Goal: Task Accomplishment & Management: Manage account settings

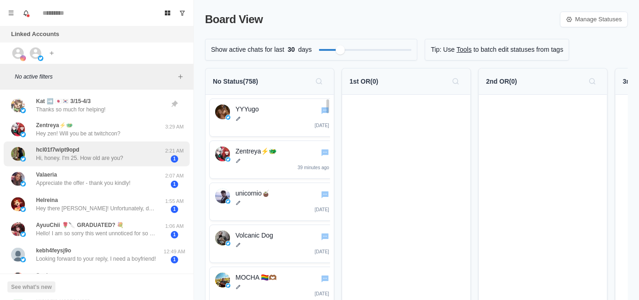
scroll to position [46, 0]
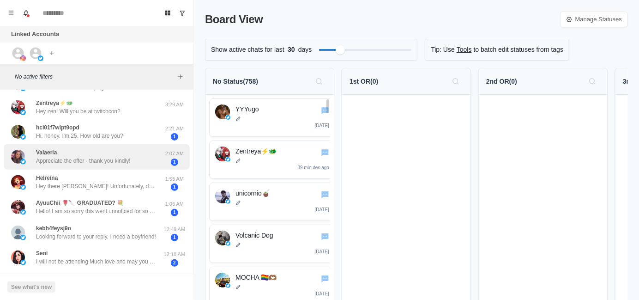
click at [102, 160] on p "Appreciate the offer - thank you kindly!" at bounding box center [83, 161] width 95 height 8
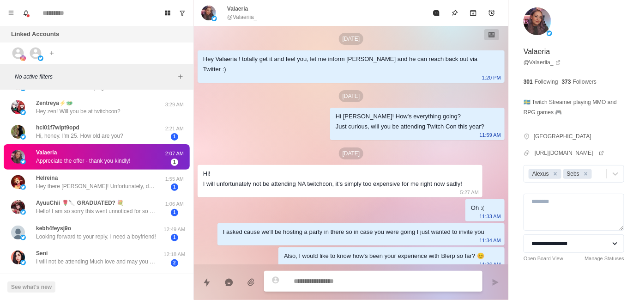
scroll to position [205, 0]
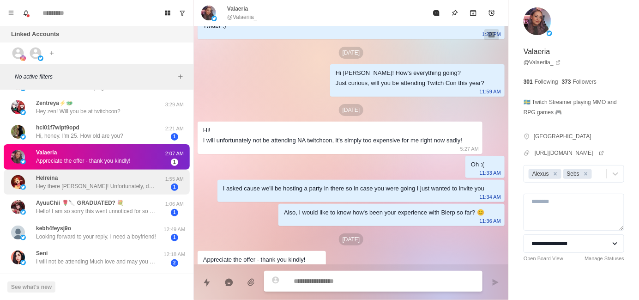
click at [103, 186] on p "Hey there [PERSON_NAME]! Unfortunately, due to my own chronic migraines and tha…" at bounding box center [96, 186] width 120 height 8
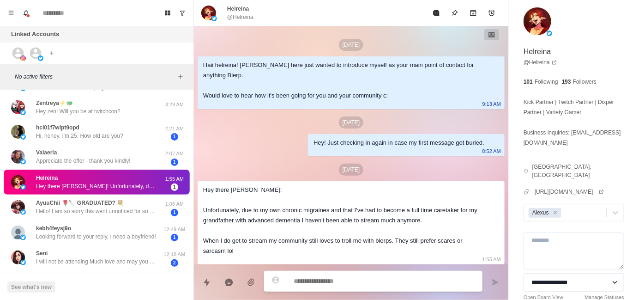
scroll to position [92, 0]
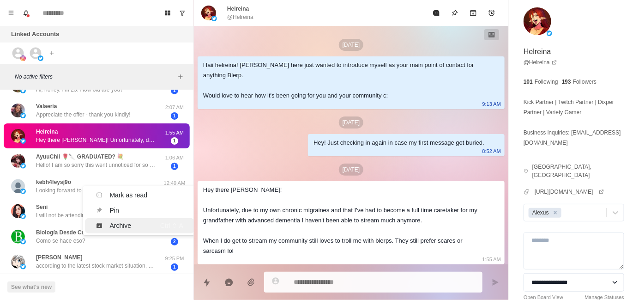
click at [114, 225] on div "Archive" at bounding box center [121, 226] width 22 height 10
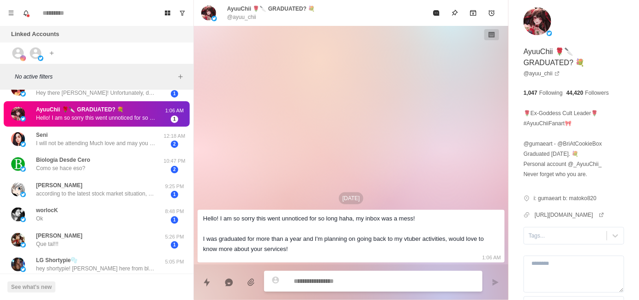
scroll to position [46, 0]
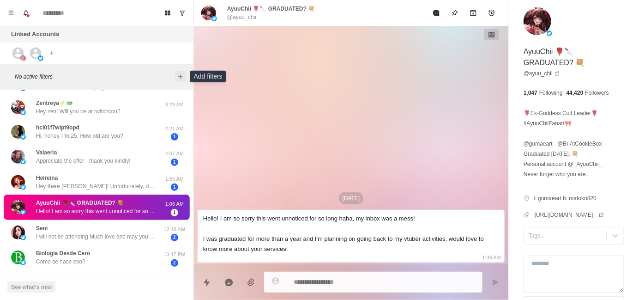
click at [185, 79] on button "Add filters" at bounding box center [180, 76] width 11 height 11
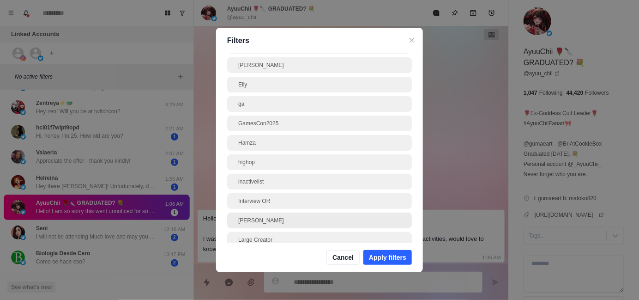
click at [302, 215] on div "[PERSON_NAME]" at bounding box center [319, 220] width 185 height 16
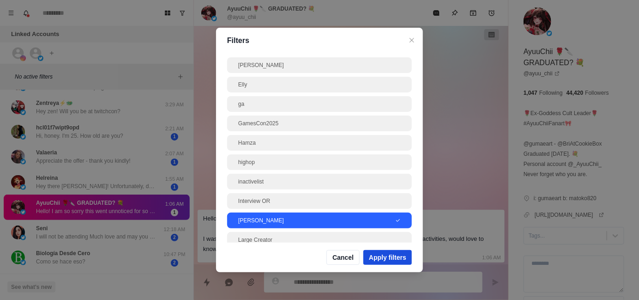
click at [410, 264] on button "Apply filters" at bounding box center [387, 257] width 48 height 15
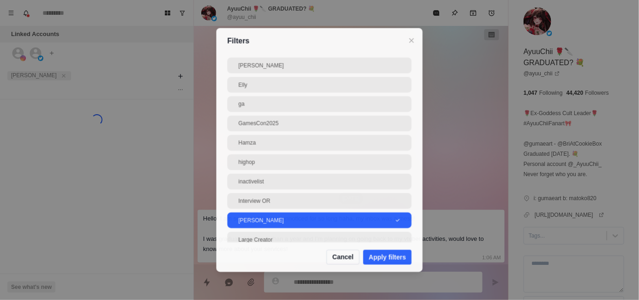
scroll to position [0, 0]
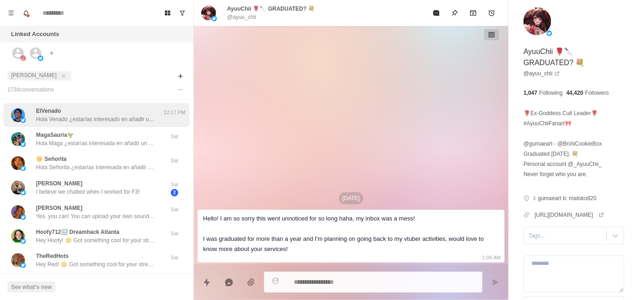
click at [96, 117] on p "Hola Venado ¿estarías interesado en añadir un TTS con la voz de personajes famo…" at bounding box center [96, 119] width 120 height 8
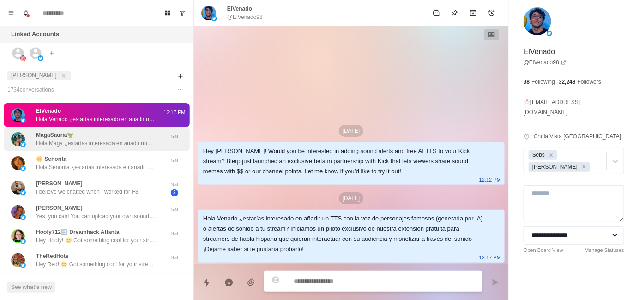
click at [116, 141] on p "Hola Maga ¿estarías interesada en añadir un TTS con la voz de personajes famoso…" at bounding box center [96, 143] width 120 height 8
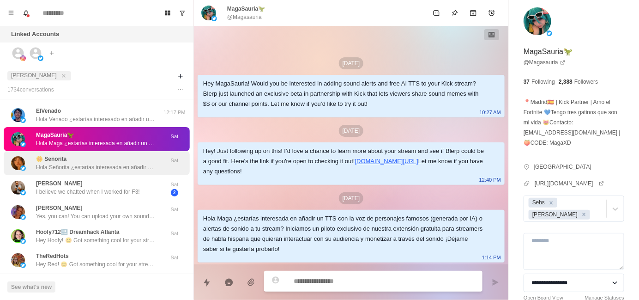
click at [121, 163] on p "Hola Señorita ¿estarías interesada en añadir un TTS con la voz de personajes fa…" at bounding box center [96, 167] width 120 height 8
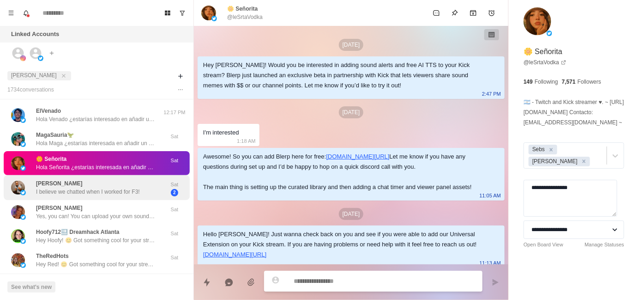
scroll to position [93, 0]
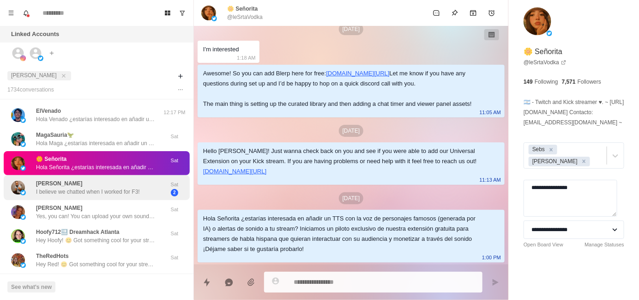
click at [122, 185] on div "[PERSON_NAME] I believe we chatted when I worked for F3!" at bounding box center [88, 187] width 104 height 17
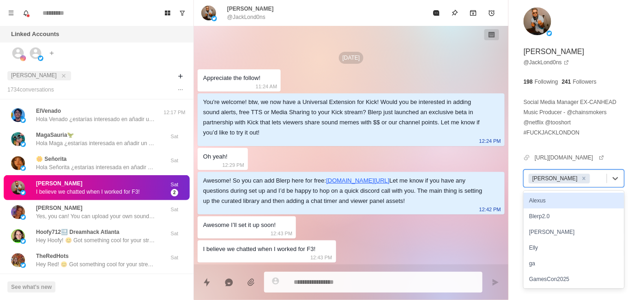
click at [592, 183] on div at bounding box center [597, 178] width 10 height 10
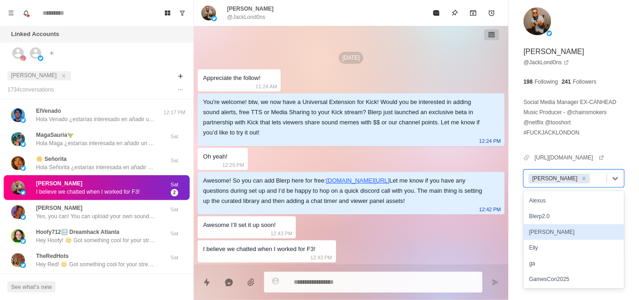
click at [580, 240] on div "[PERSON_NAME]" at bounding box center [574, 232] width 101 height 16
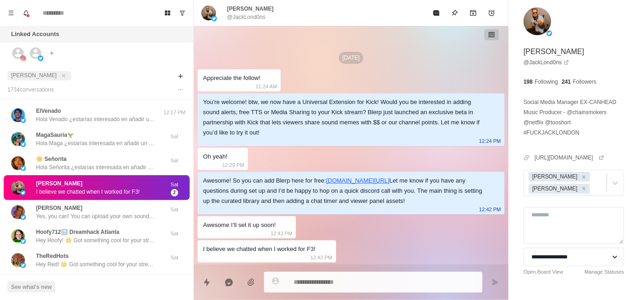
type textarea "*"
